Goal: Find specific page/section: Find specific page/section

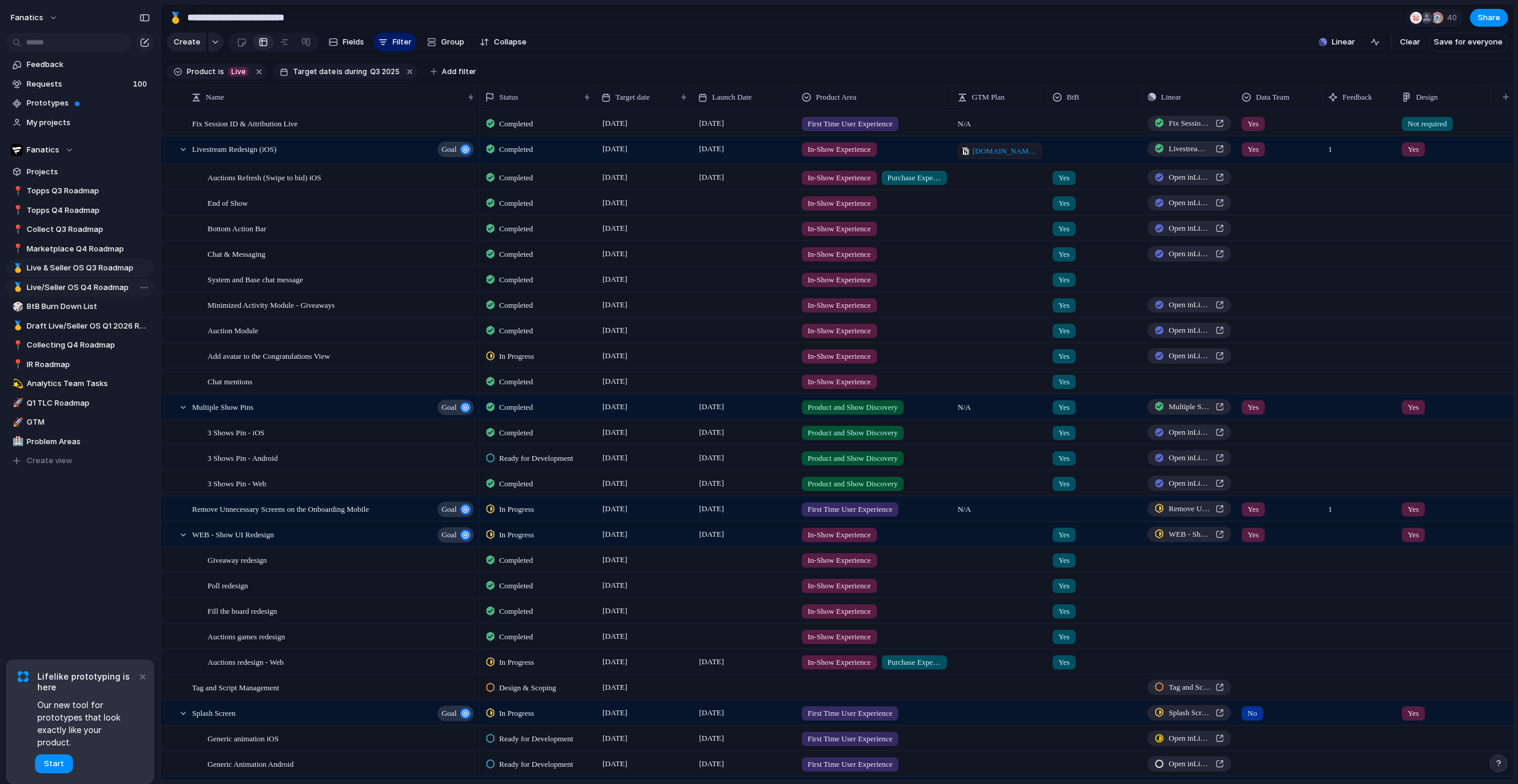
click at [112, 289] on span "Live/Seller OS Q4 Roadmap" at bounding box center [88, 287] width 123 height 12
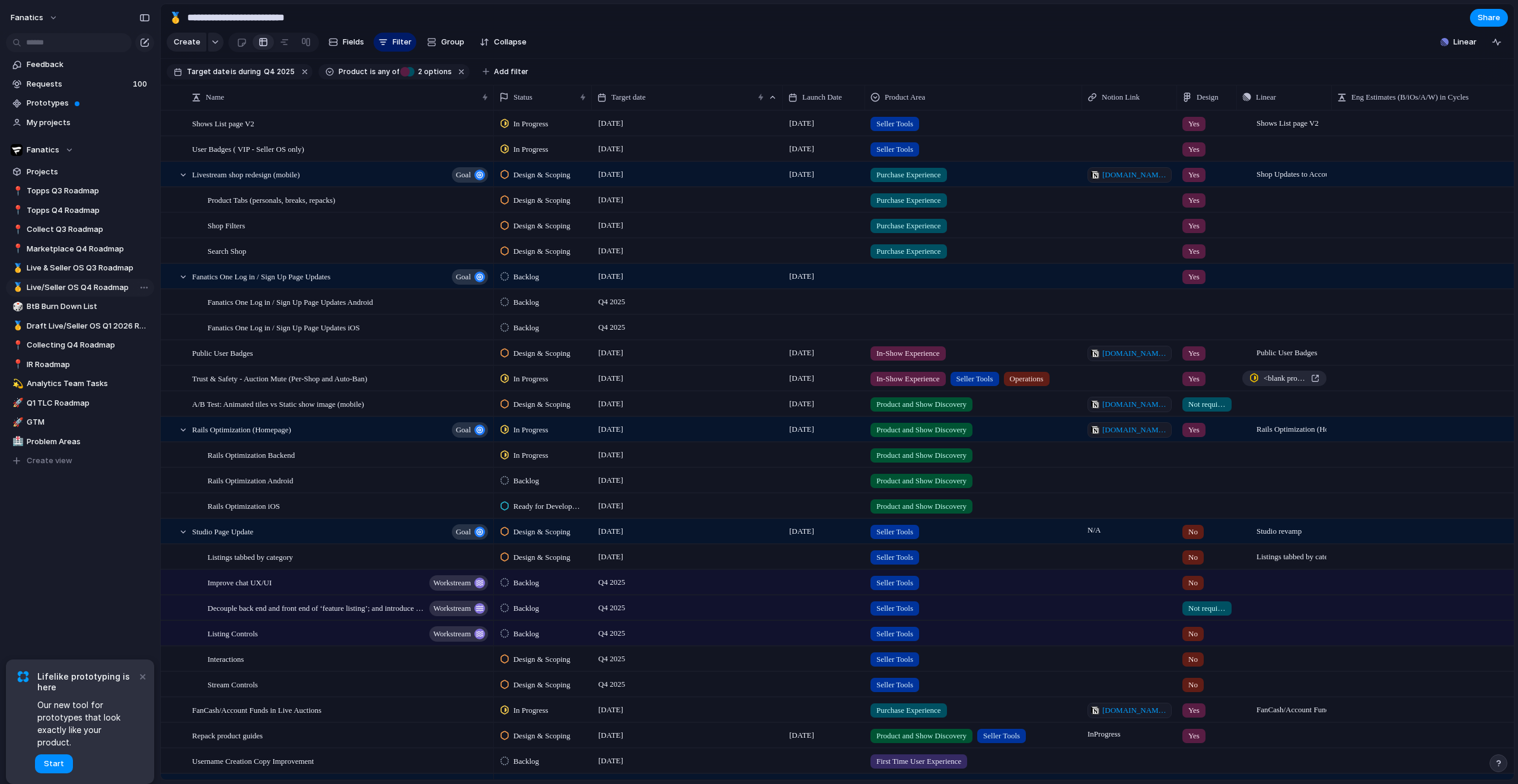
type input "**********"
